Goal: Transaction & Acquisition: Purchase product/service

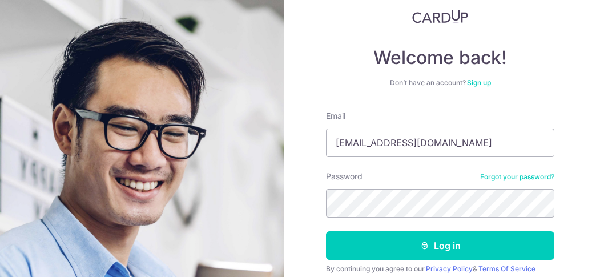
type input "[EMAIL_ADDRESS][DOMAIN_NAME]"
click at [326, 231] on button "Log in" at bounding box center [440, 245] width 228 height 29
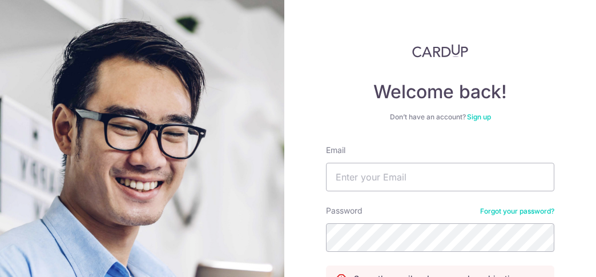
scroll to position [56, 0]
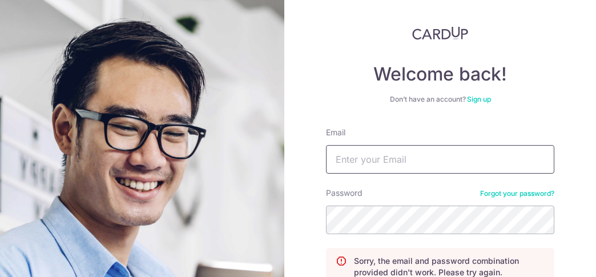
click at [418, 154] on input "Email" at bounding box center [440, 159] width 228 height 29
type input "[EMAIL_ADDRESS][DOMAIN_NAME]"
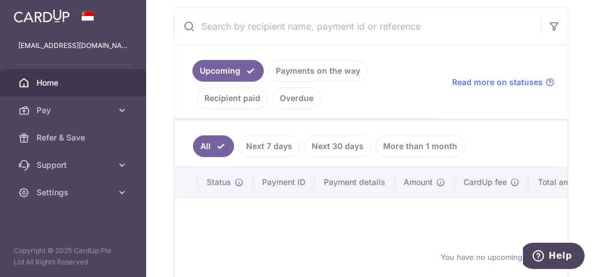
scroll to position [241, 0]
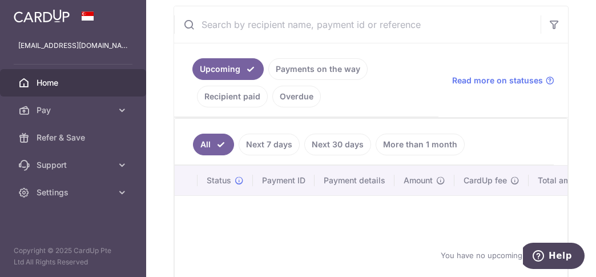
click at [127, 106] on icon at bounding box center [121, 109] width 11 height 11
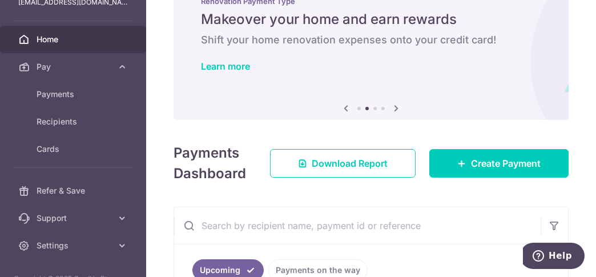
scroll to position [51, 0]
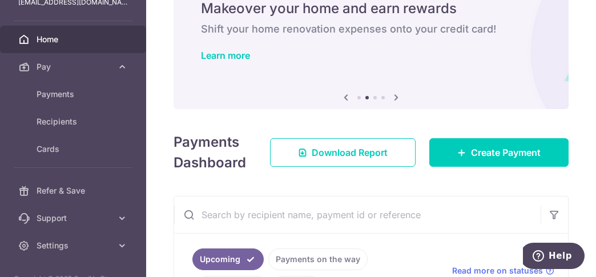
click at [328, 169] on div "Payments Dashboard Download Report Create Payment" at bounding box center [371, 150] width 395 height 46
click at [341, 153] on span "Download Report" at bounding box center [350, 153] width 76 height 14
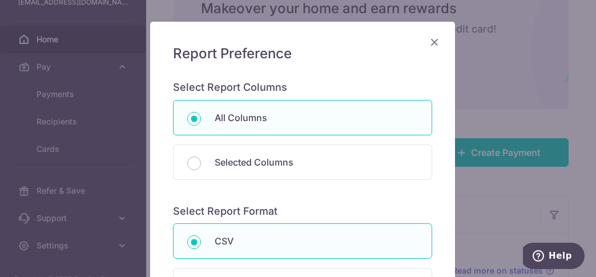
scroll to position [58, 0]
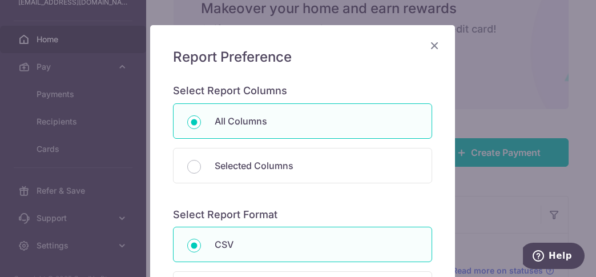
click at [431, 46] on icon "Close" at bounding box center [435, 45] width 14 height 14
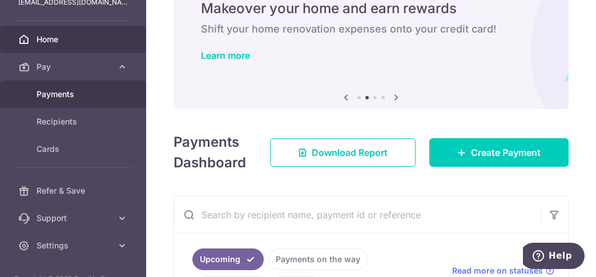
click at [71, 95] on span "Payments" at bounding box center [74, 93] width 75 height 11
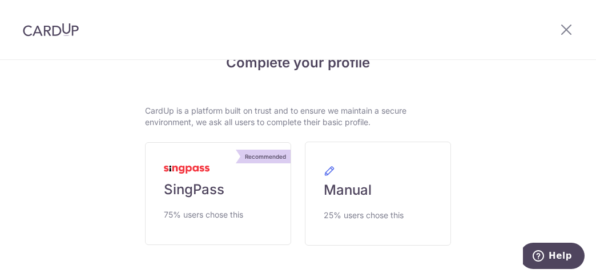
scroll to position [21, 0]
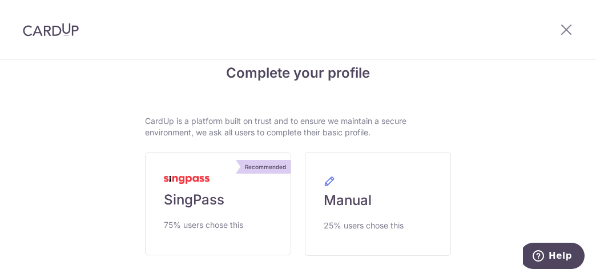
click at [558, 30] on div at bounding box center [566, 29] width 59 height 59
click at [565, 29] on icon at bounding box center [566, 29] width 14 height 14
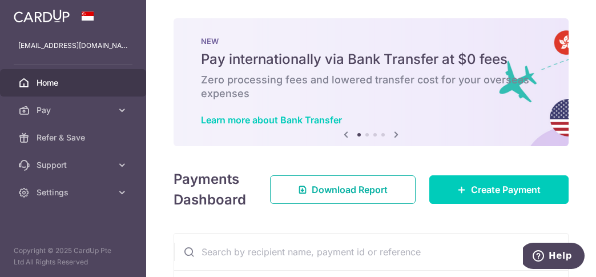
click at [363, 180] on link "Download Report" at bounding box center [343, 189] width 146 height 29
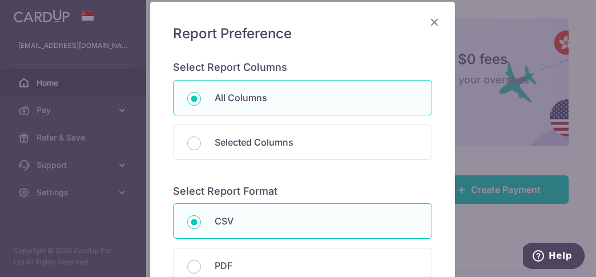
scroll to position [112, 0]
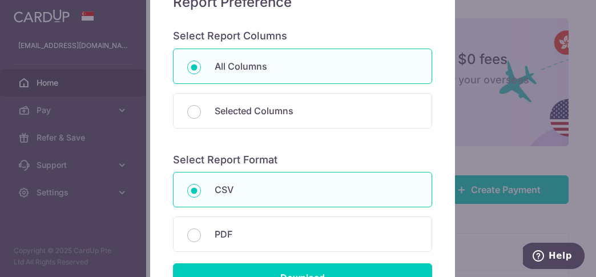
drag, startPoint x: 320, startPoint y: 217, endPoint x: 323, endPoint y: 229, distance: 11.8
click at [320, 219] on div "PDF" at bounding box center [302, 233] width 259 height 35
radio input "false"
radio input "true"
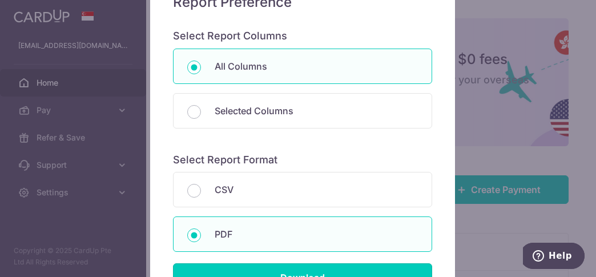
click at [331, 271] on input "Download" at bounding box center [302, 277] width 259 height 29
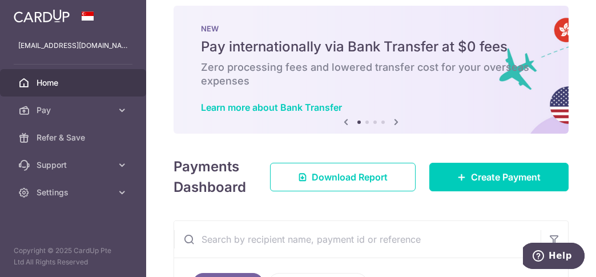
scroll to position [22, 0]
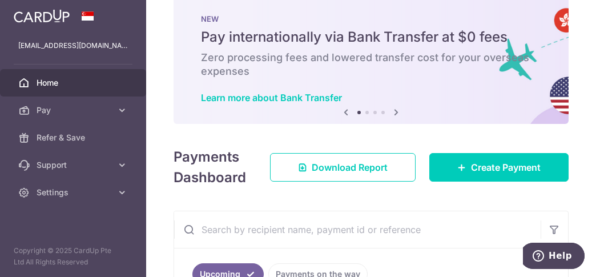
click at [54, 106] on span "Pay" at bounding box center [74, 109] width 75 height 11
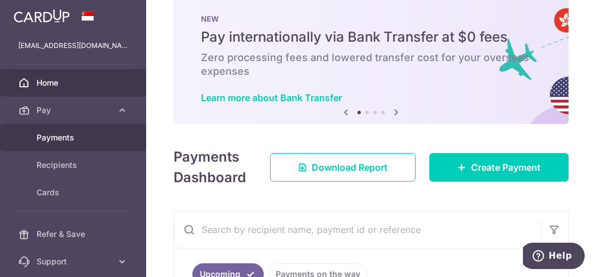
click at [80, 132] on span "Payments" at bounding box center [74, 137] width 75 height 11
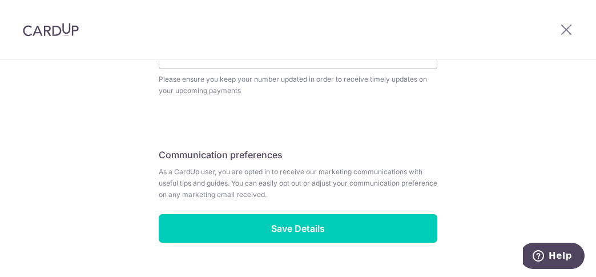
scroll to position [564, 0]
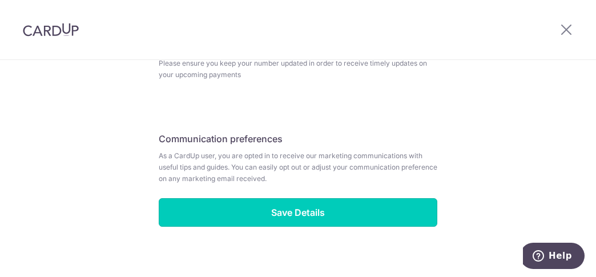
click at [323, 208] on input "Save Details" at bounding box center [298, 212] width 279 height 29
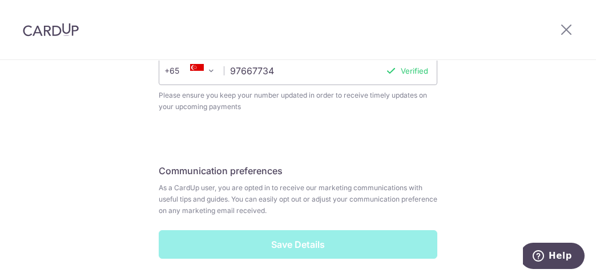
scroll to position [527, 0]
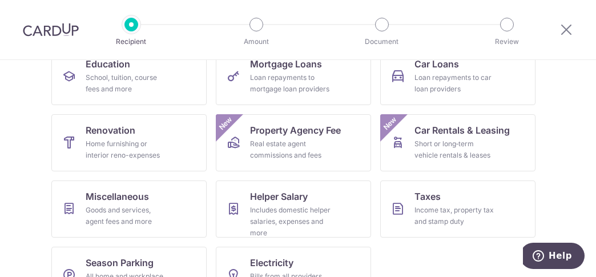
scroll to position [202, 0]
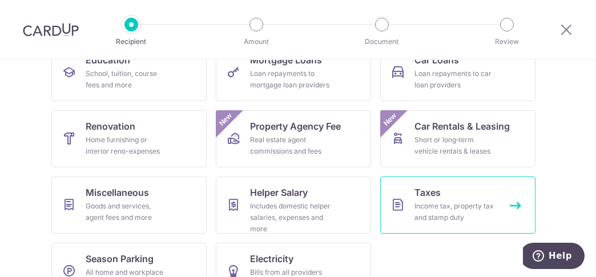
click at [429, 186] on span "Taxes" at bounding box center [427, 193] width 26 height 14
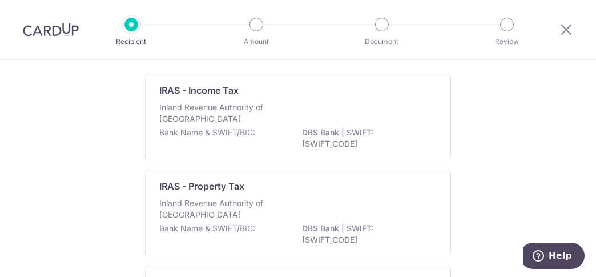
scroll to position [82, 0]
click at [387, 121] on div "Inland Revenue Authority of [GEOGRAPHIC_DATA]" at bounding box center [297, 114] width 277 height 25
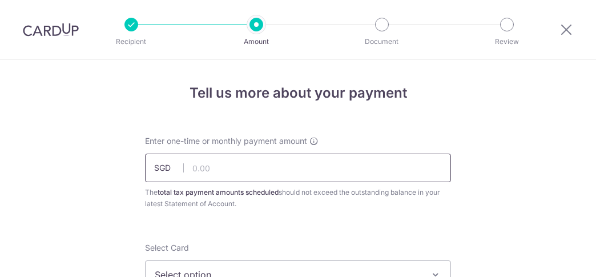
click at [249, 165] on input "text" at bounding box center [298, 168] width 306 height 29
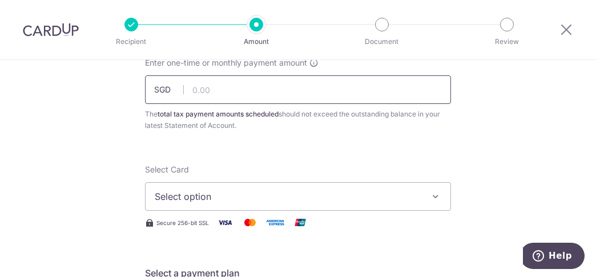
scroll to position [87, 0]
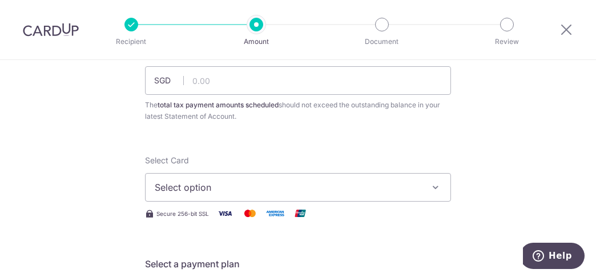
click at [305, 183] on span "Select option" at bounding box center [288, 187] width 266 height 14
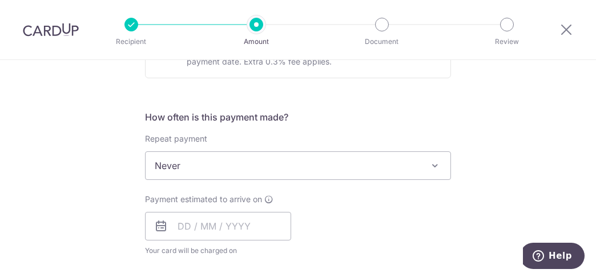
scroll to position [412, 0]
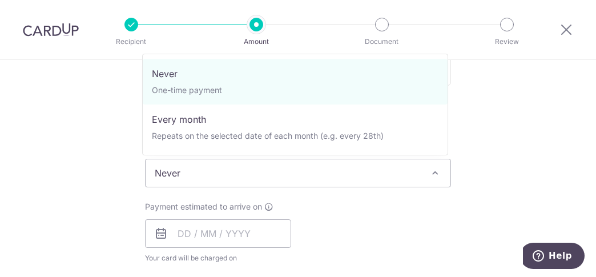
click at [276, 166] on span "Never" at bounding box center [298, 172] width 305 height 27
drag, startPoint x: 369, startPoint y: 92, endPoint x: 334, endPoint y: 99, distance: 35.5
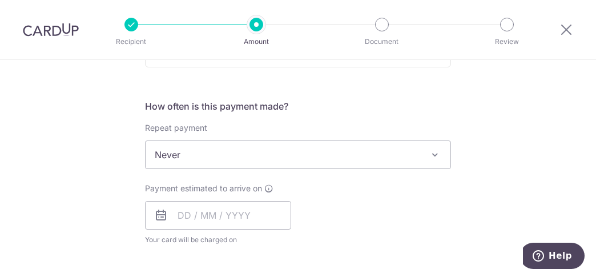
scroll to position [437, 0]
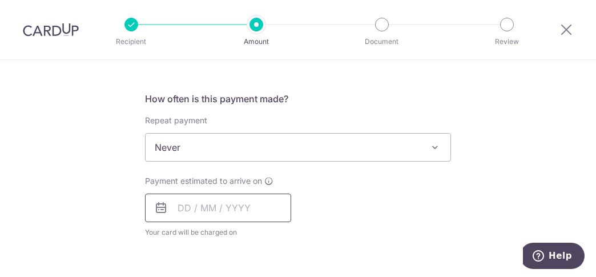
click at [175, 208] on input "text" at bounding box center [218, 208] width 146 height 29
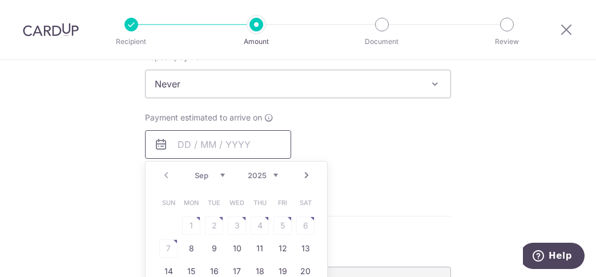
scroll to position [501, 0]
click at [185, 245] on link "8" at bounding box center [191, 248] width 18 height 18
type input "[DATE]"
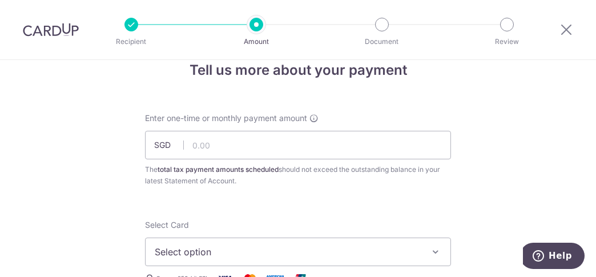
scroll to position [26, 0]
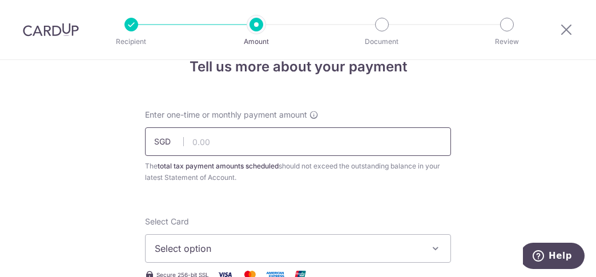
click at [292, 147] on input "text" at bounding box center [298, 141] width 306 height 29
type input "5"
paste input "5,766.25"
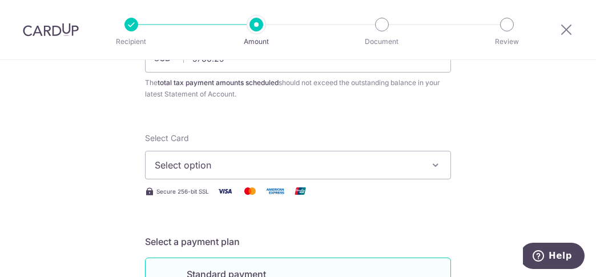
click at [292, 160] on span "Select option" at bounding box center [288, 165] width 266 height 14
type input "5,766.25"
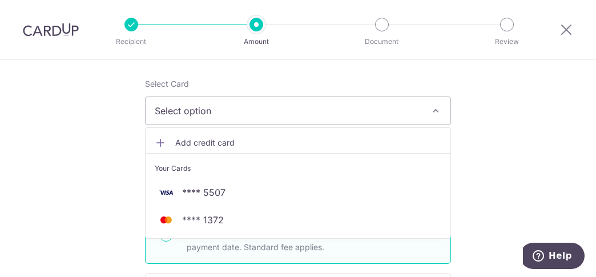
scroll to position [169, 0]
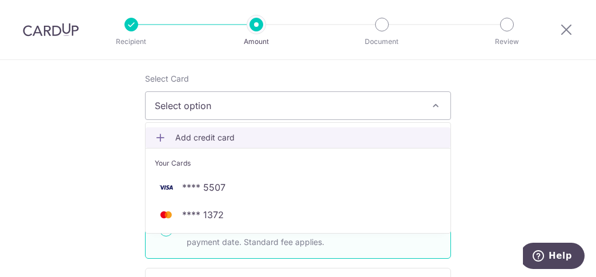
click at [208, 134] on span "Add credit card" at bounding box center [308, 137] width 266 height 11
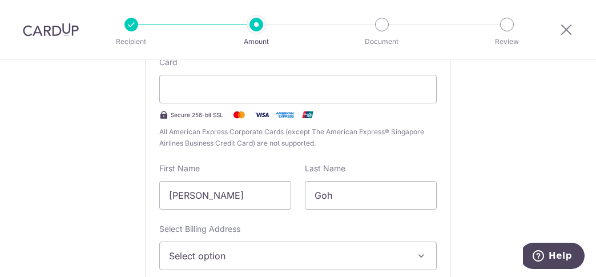
scroll to position [295, 0]
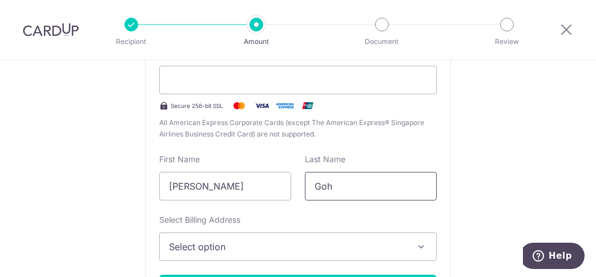
drag, startPoint x: 338, startPoint y: 184, endPoint x: 220, endPoint y: 173, distance: 118.7
click at [221, 175] on div "First Name Kaur Kheng Last Name Goh" at bounding box center [297, 177] width 291 height 47
type input "Lo"
type input "O"
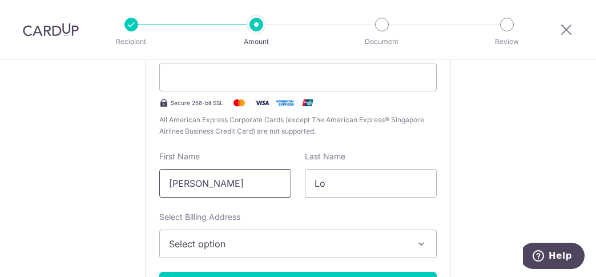
type input "Peter"
click at [264, 237] on button "Select option" at bounding box center [297, 243] width 277 height 29
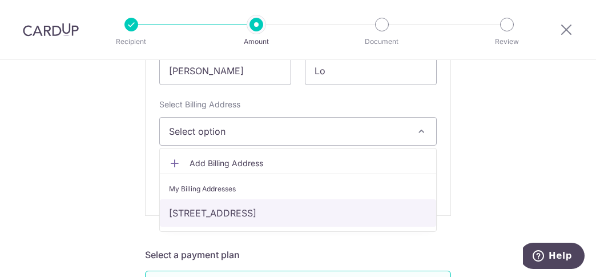
click at [285, 209] on link "[STREET_ADDRESS]" at bounding box center [298, 212] width 276 height 27
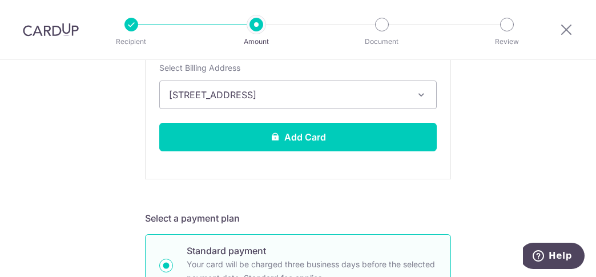
scroll to position [451, 0]
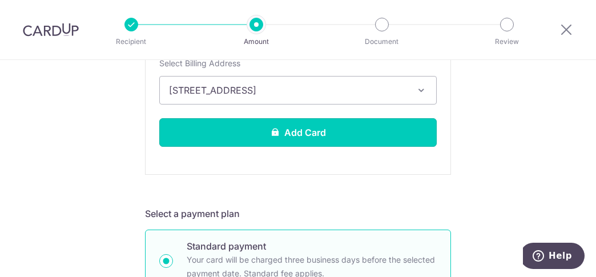
click at [302, 126] on button "Add Card" at bounding box center [297, 132] width 277 height 29
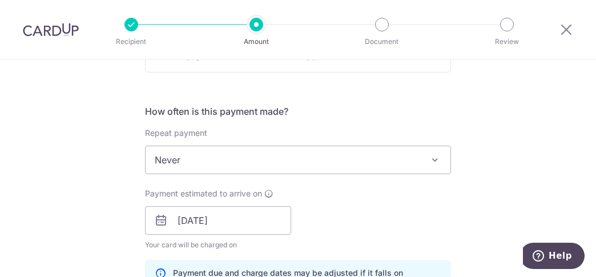
scroll to position [750, 0]
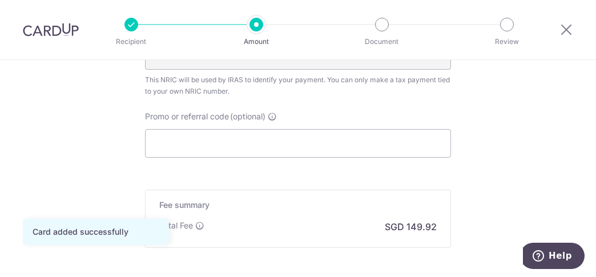
scroll to position [781, 0]
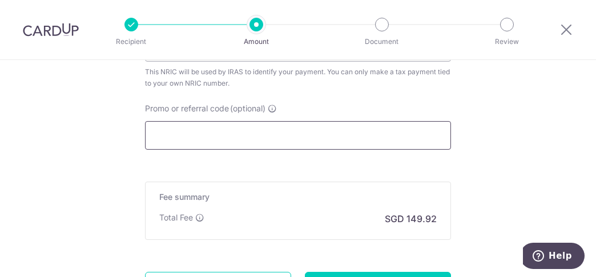
click at [249, 134] on input "Promo or referral code (optional)" at bounding box center [298, 135] width 306 height 29
paste input "VTAX25ONE"
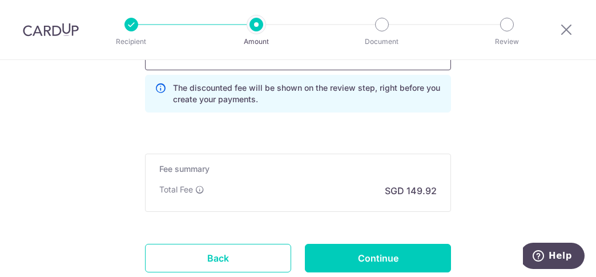
scroll to position [867, 0]
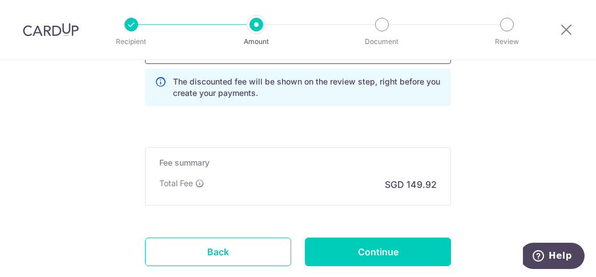
type input "VTAX25ONE"
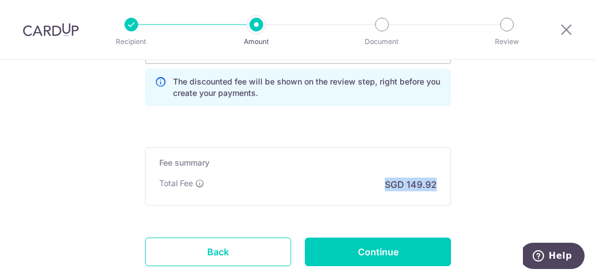
drag, startPoint x: 424, startPoint y: 182, endPoint x: 377, endPoint y: 185, distance: 47.5
click at [377, 185] on div "Fee summary Base fee Extend fee Next-day fee Total Fee SGD 149.92" at bounding box center [298, 176] width 306 height 58
copy p "SGD 149.92"
click at [365, 245] on input "Continue" at bounding box center [378, 251] width 146 height 29
type input "Create Schedule"
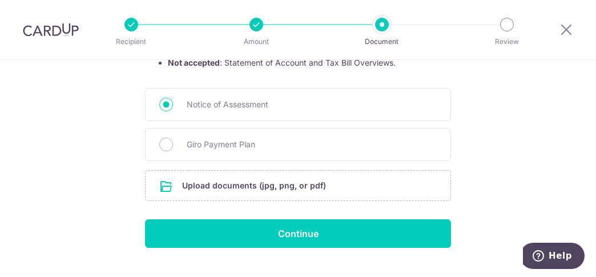
scroll to position [287, 0]
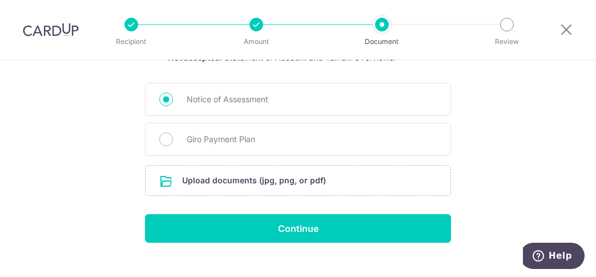
click at [280, 178] on input "file" at bounding box center [298, 181] width 305 height 30
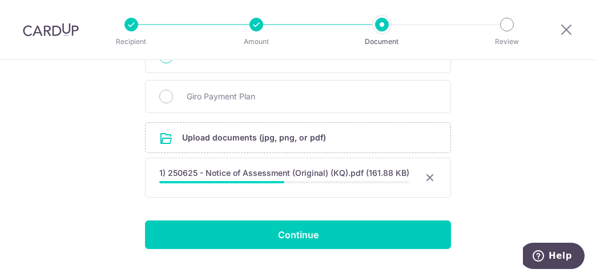
scroll to position [352, 0]
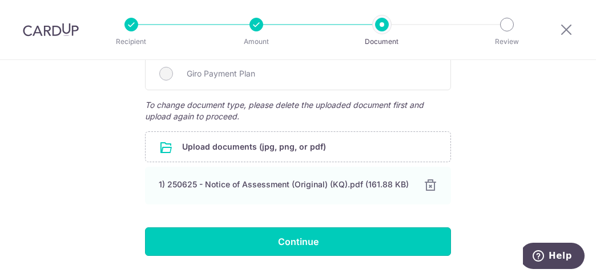
click at [319, 240] on input "Continue" at bounding box center [298, 241] width 306 height 29
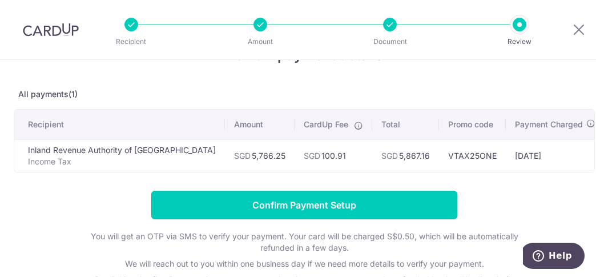
click at [370, 205] on input "Confirm Payment Setup" at bounding box center [304, 205] width 306 height 29
